Goal: Task Accomplishment & Management: Manage account settings

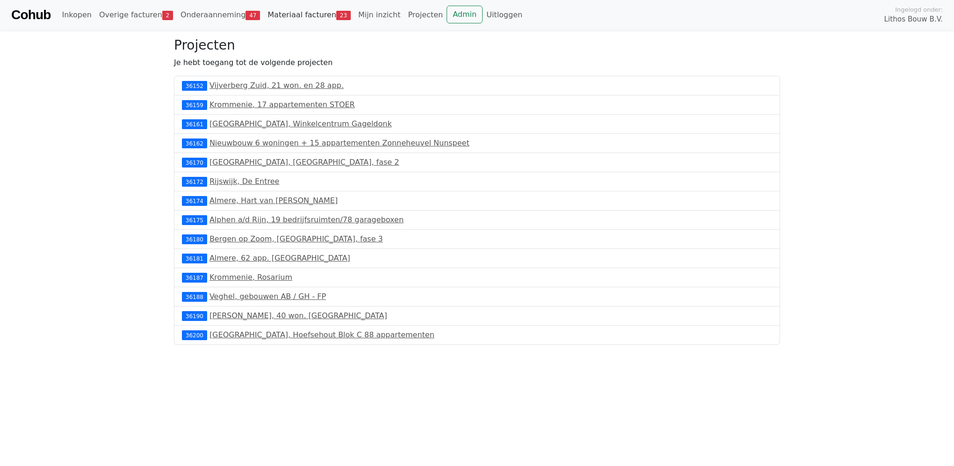
click at [285, 15] on link "Materiaal facturen 23" at bounding box center [309, 15] width 91 height 19
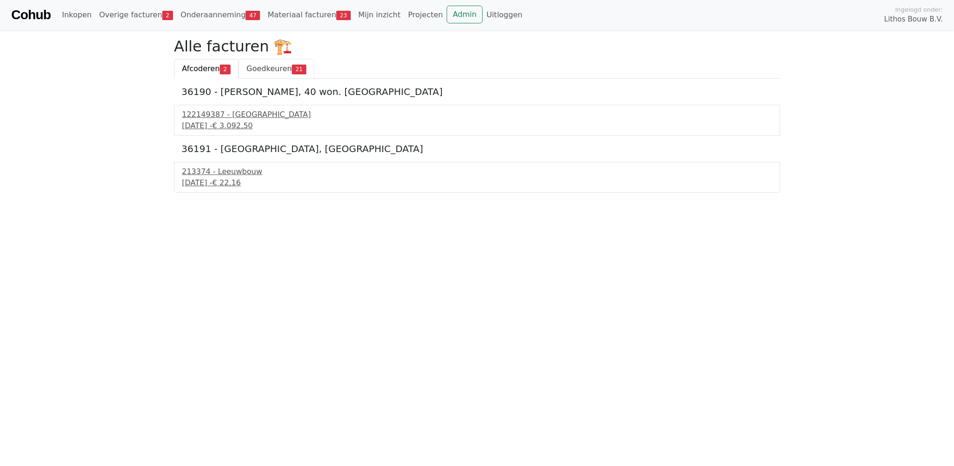
click at [268, 65] on span "Goedkeuren" at bounding box center [269, 68] width 45 height 9
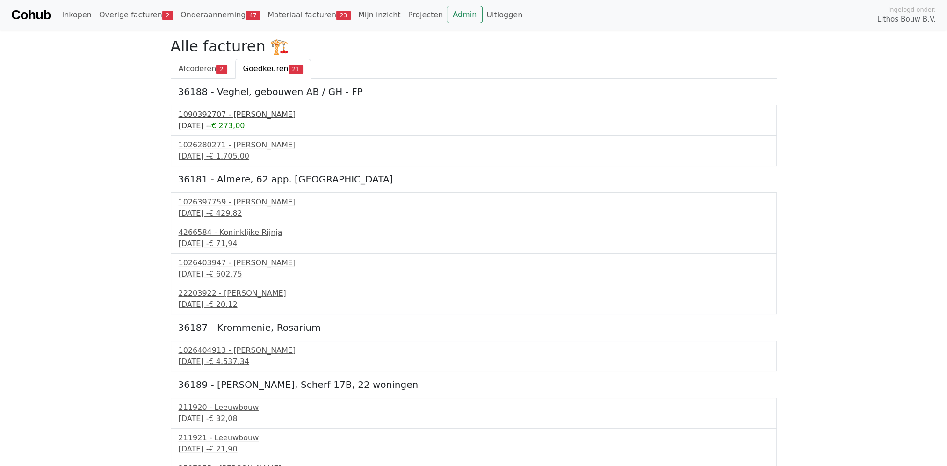
click at [254, 118] on div "1090392707 - Boels Verhuur" at bounding box center [474, 114] width 590 height 11
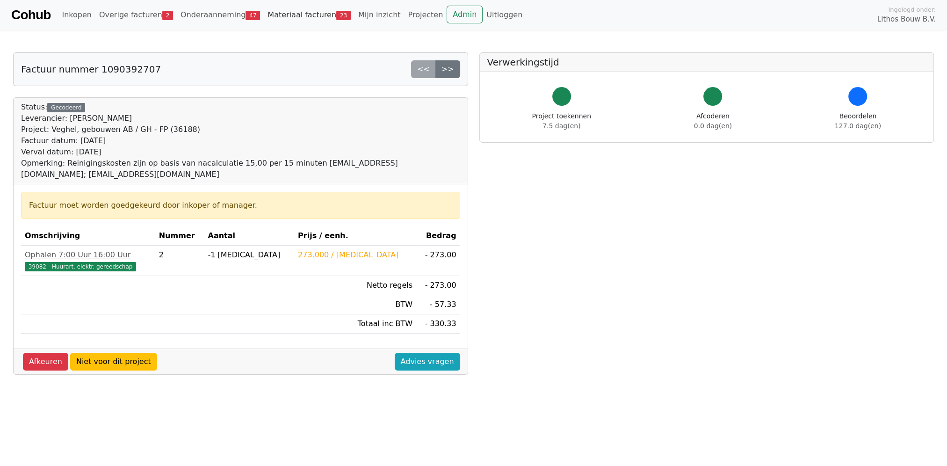
click at [296, 18] on link "Materiaal facturen 23" at bounding box center [309, 15] width 91 height 19
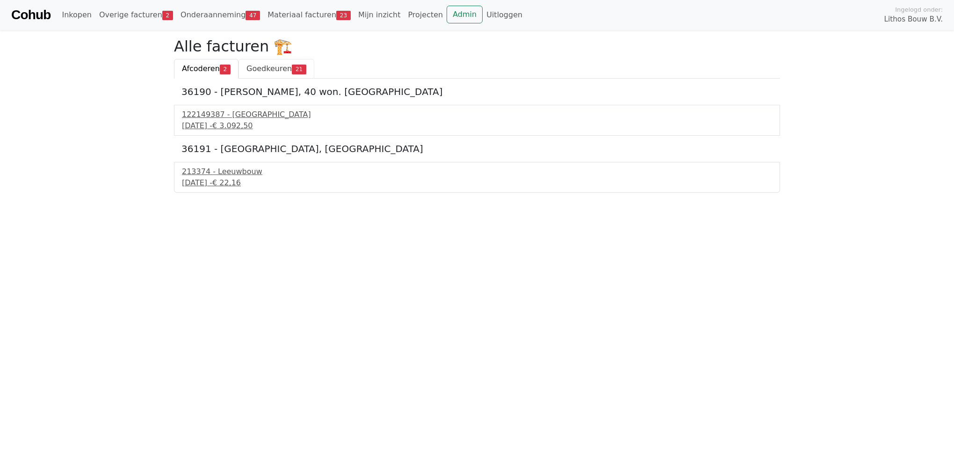
click at [273, 65] on span "Goedkeuren" at bounding box center [269, 68] width 45 height 9
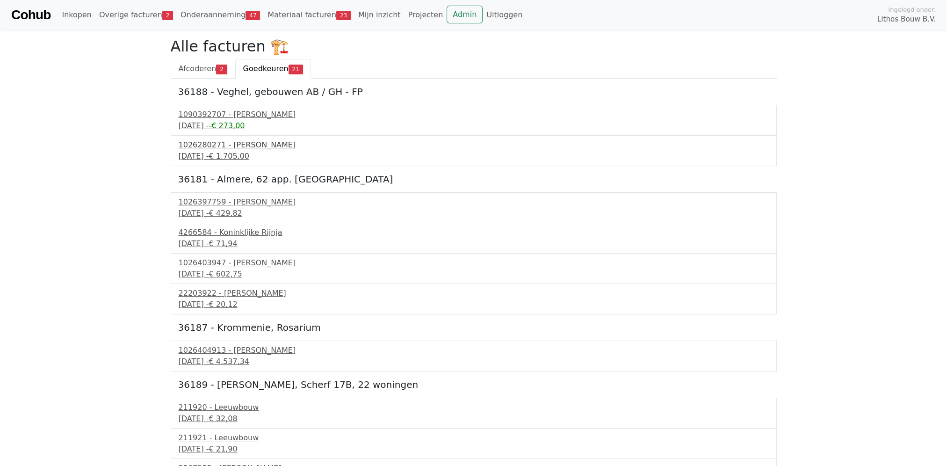
click at [257, 146] on div "1026280271 - Boels Verhuur" at bounding box center [474, 144] width 590 height 11
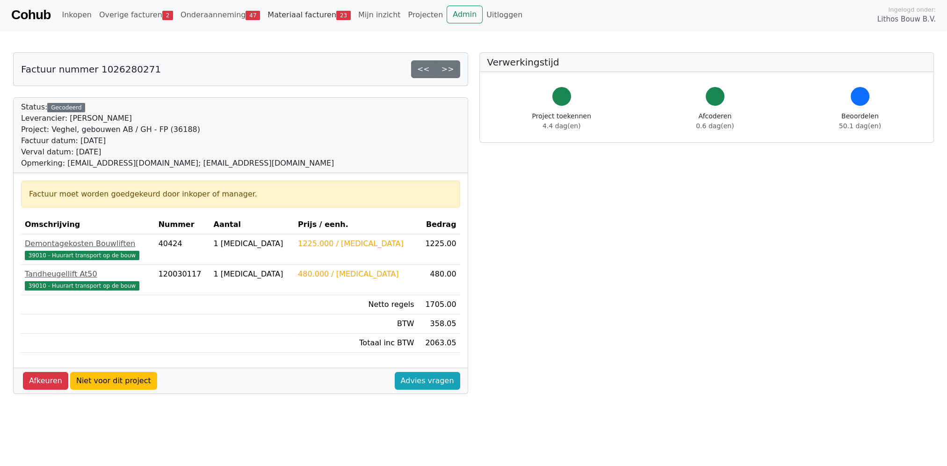
click at [264, 15] on link "Materiaal facturen 23" at bounding box center [309, 15] width 91 height 19
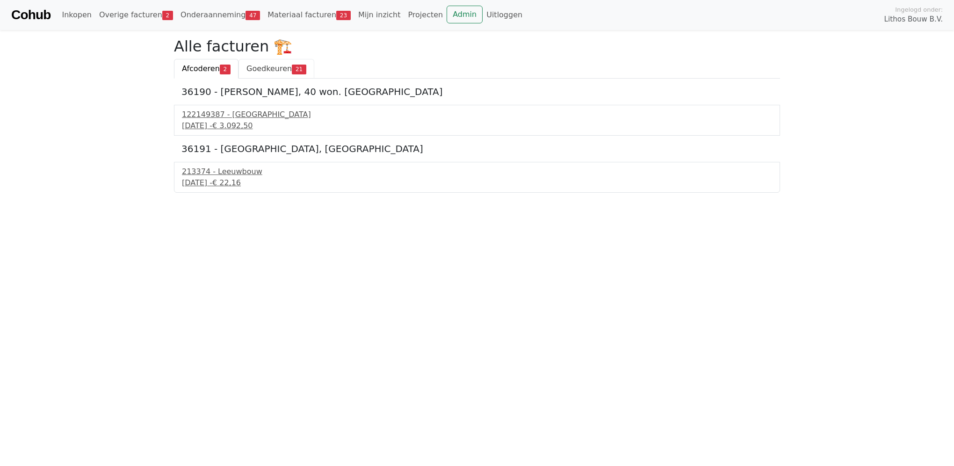
click at [258, 67] on span "Goedkeuren" at bounding box center [269, 68] width 45 height 9
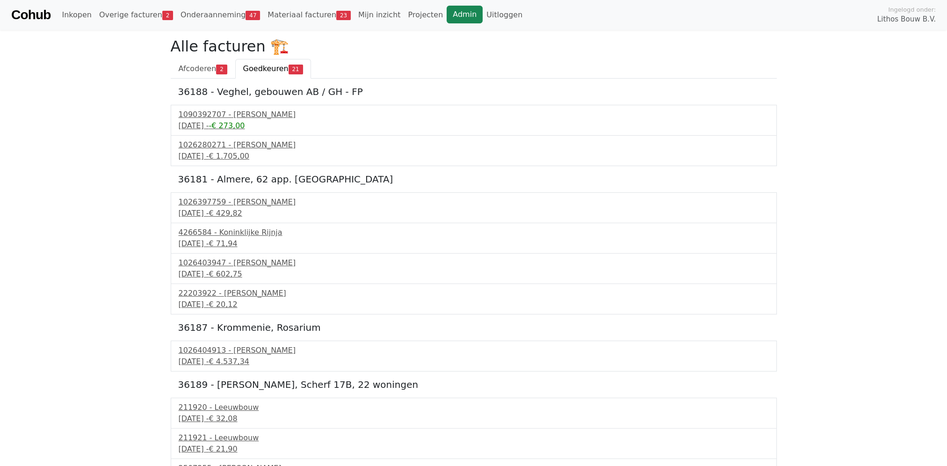
click at [447, 13] on link "Admin" at bounding box center [465, 15] width 36 height 18
